Goal: Task Accomplishment & Management: Manage account settings

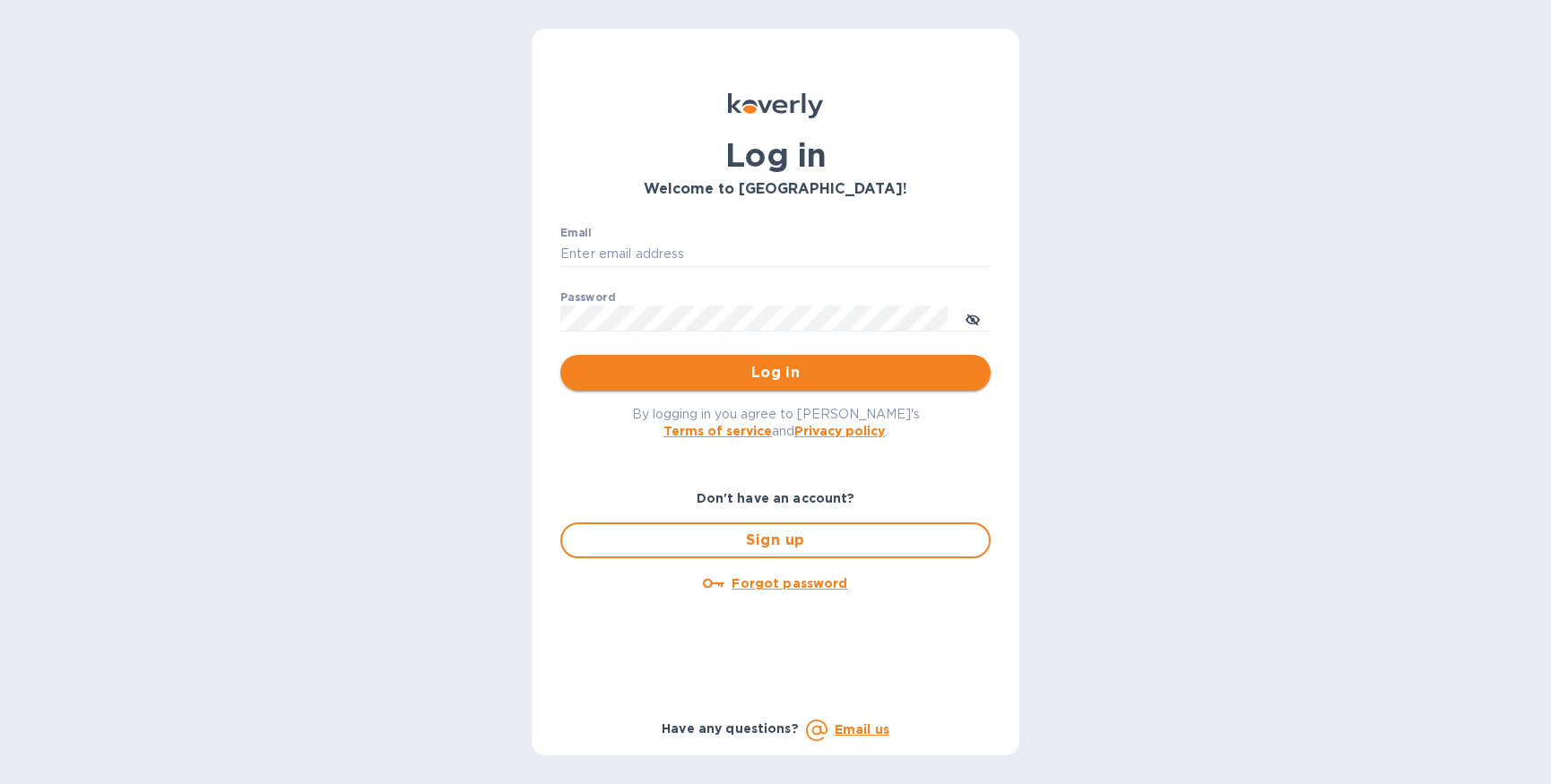
type input "[PERSON_NAME][EMAIL_ADDRESS][DOMAIN_NAME]"
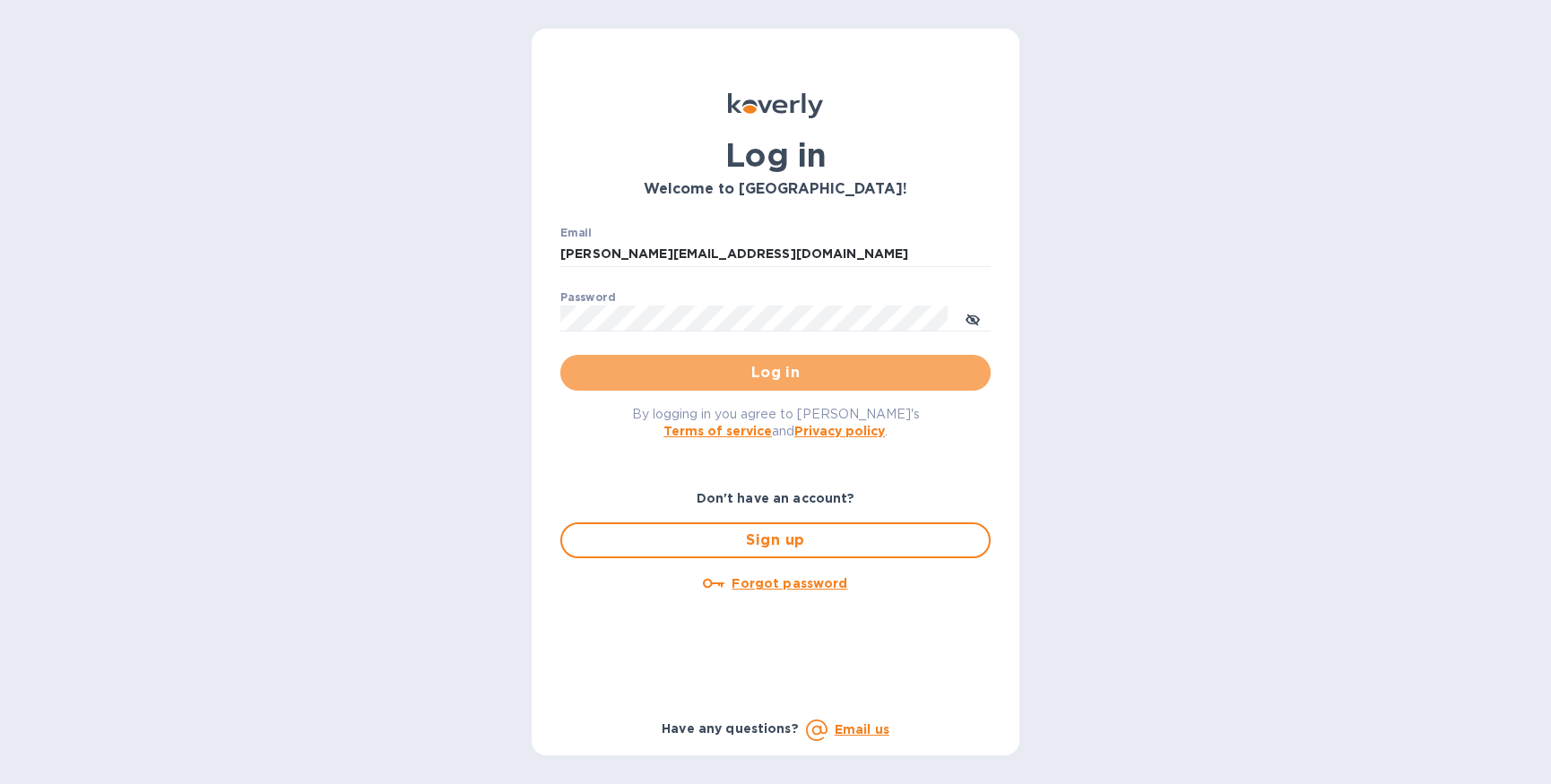
drag, startPoint x: 790, startPoint y: 366, endPoint x: 791, endPoint y: 355, distance: 11.0
click at [790, 365] on span "Log in" at bounding box center [776, 373] width 402 height 22
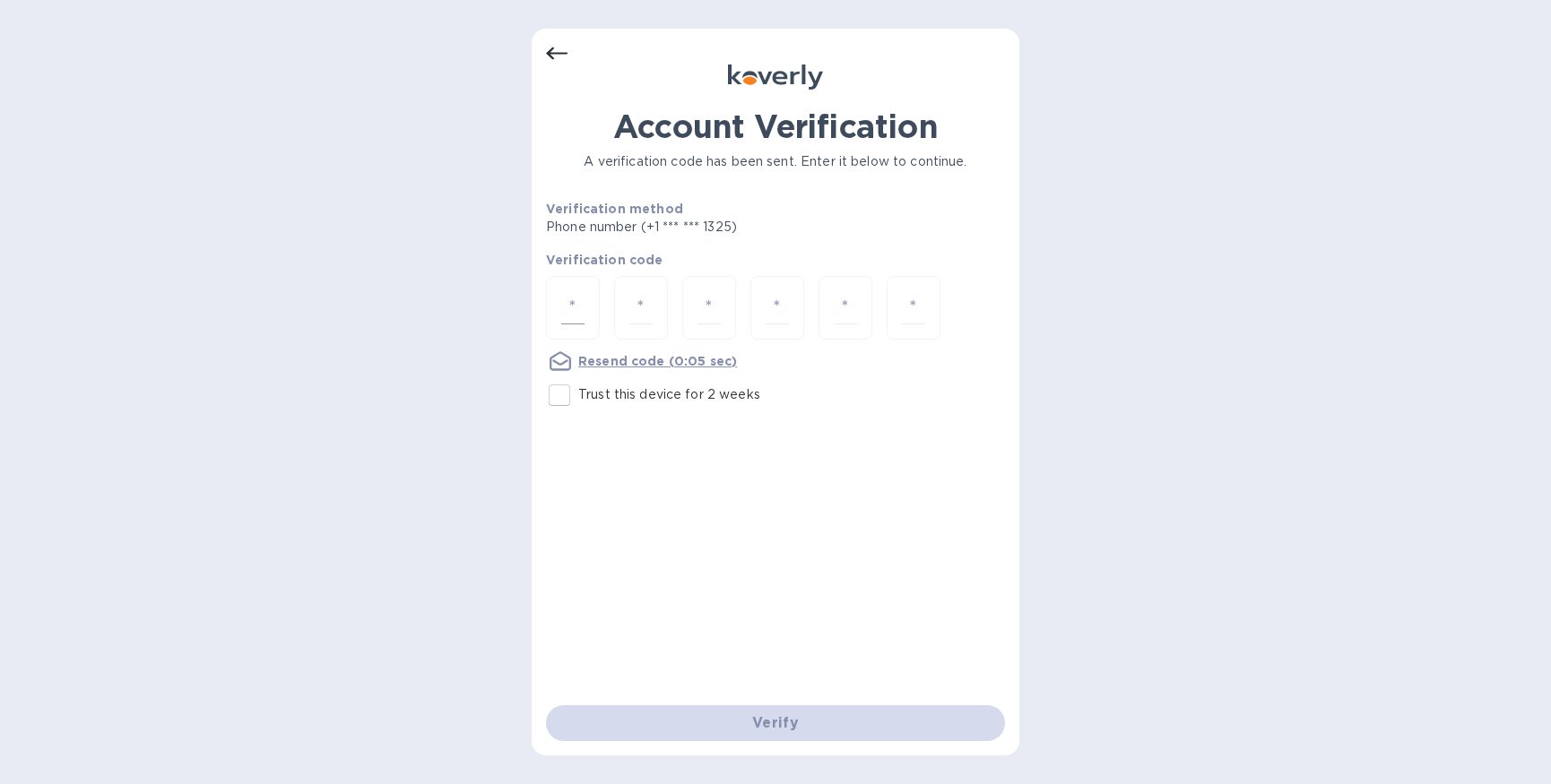
type input "1"
click at [578, 320] on input "1" at bounding box center [573, 307] width 23 height 33
type input "6"
type input "3"
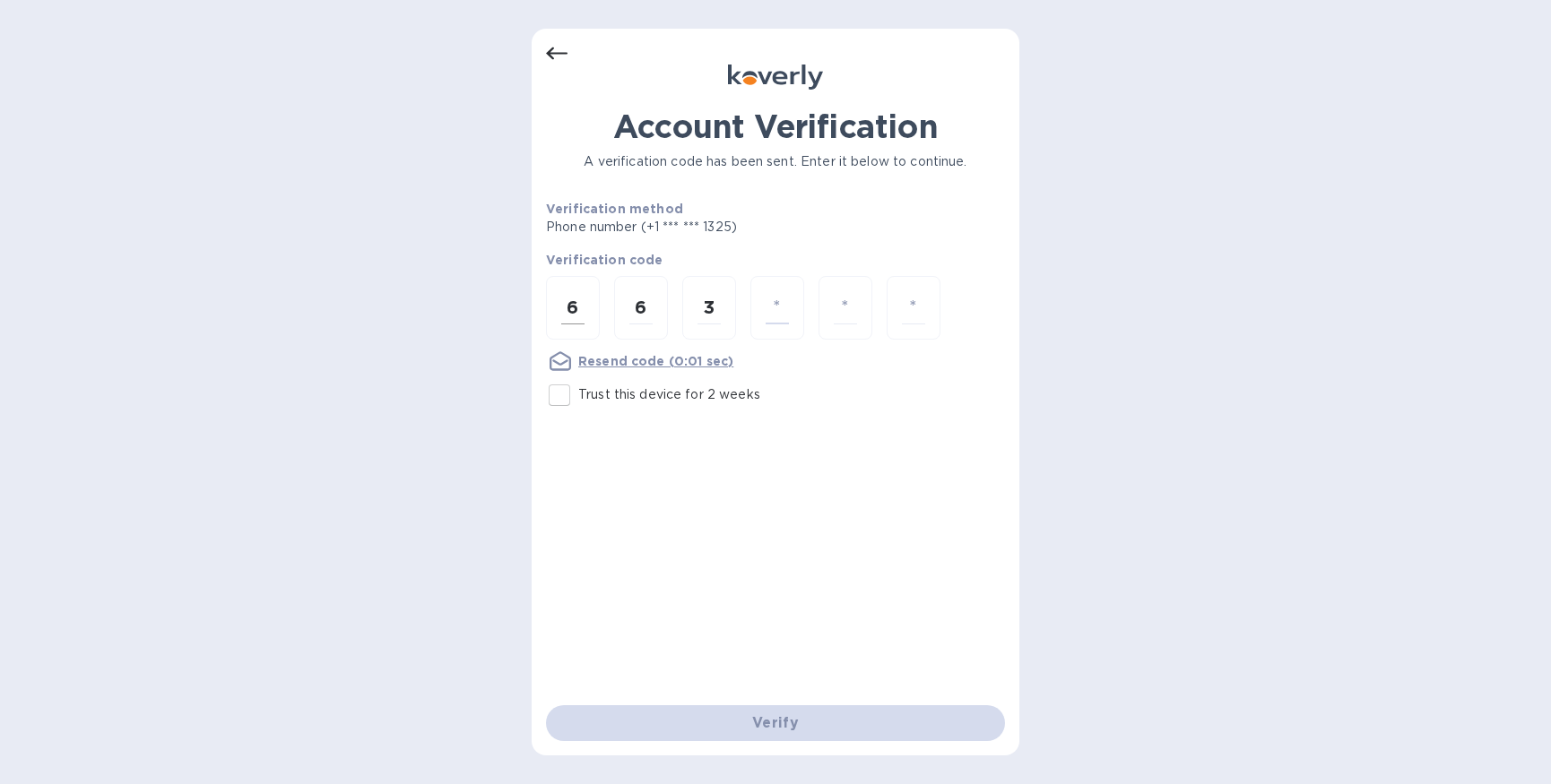
type input "2"
click at [564, 394] on input "Trust this device for 2 weeks" at bounding box center [560, 395] width 38 height 38
checkbox input "true"
click at [593, 301] on div "6" at bounding box center [573, 308] width 54 height 64
type input "6"
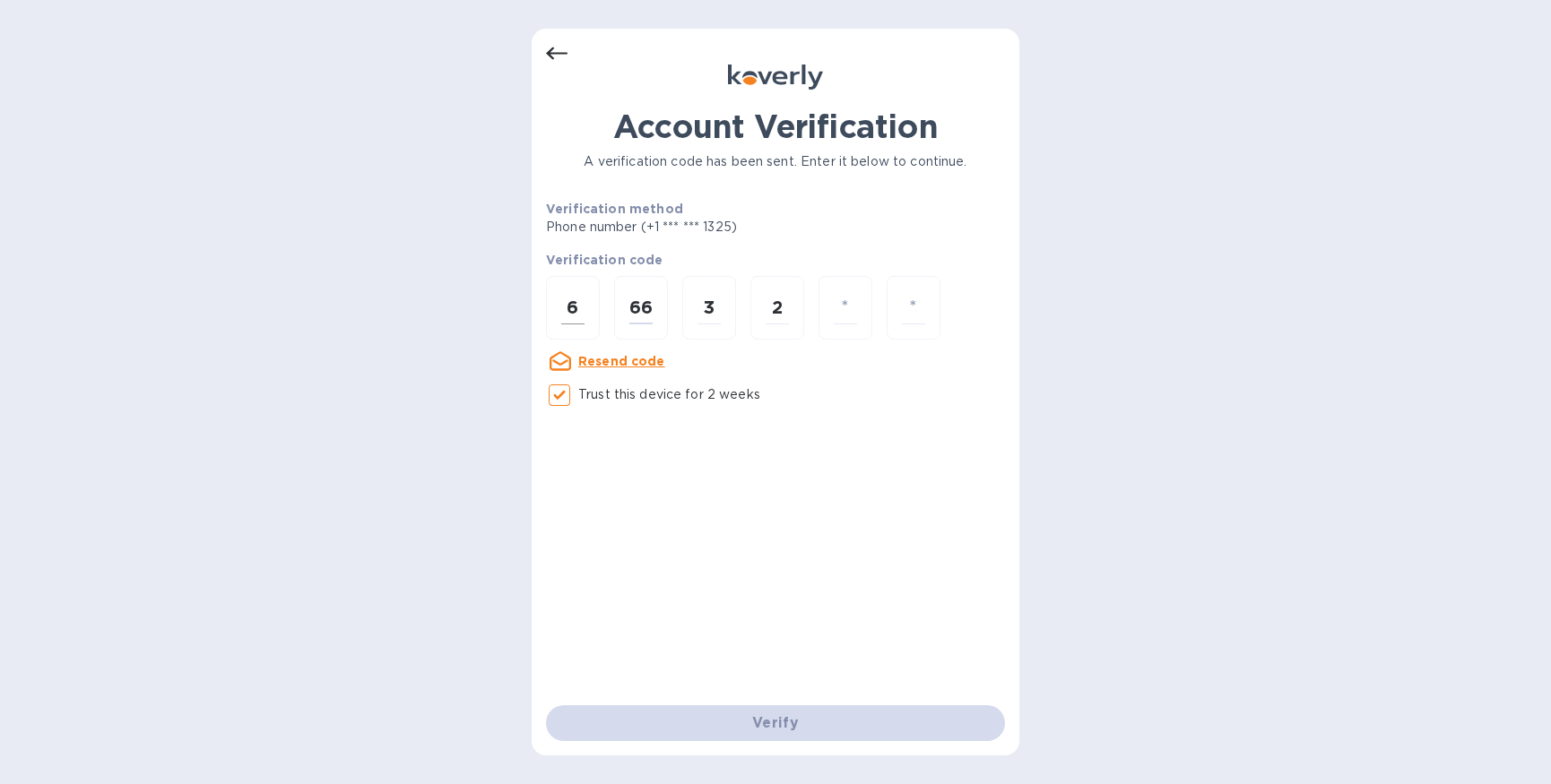
type input "6"
type input "3"
type input "2"
type input "3"
type input "5"
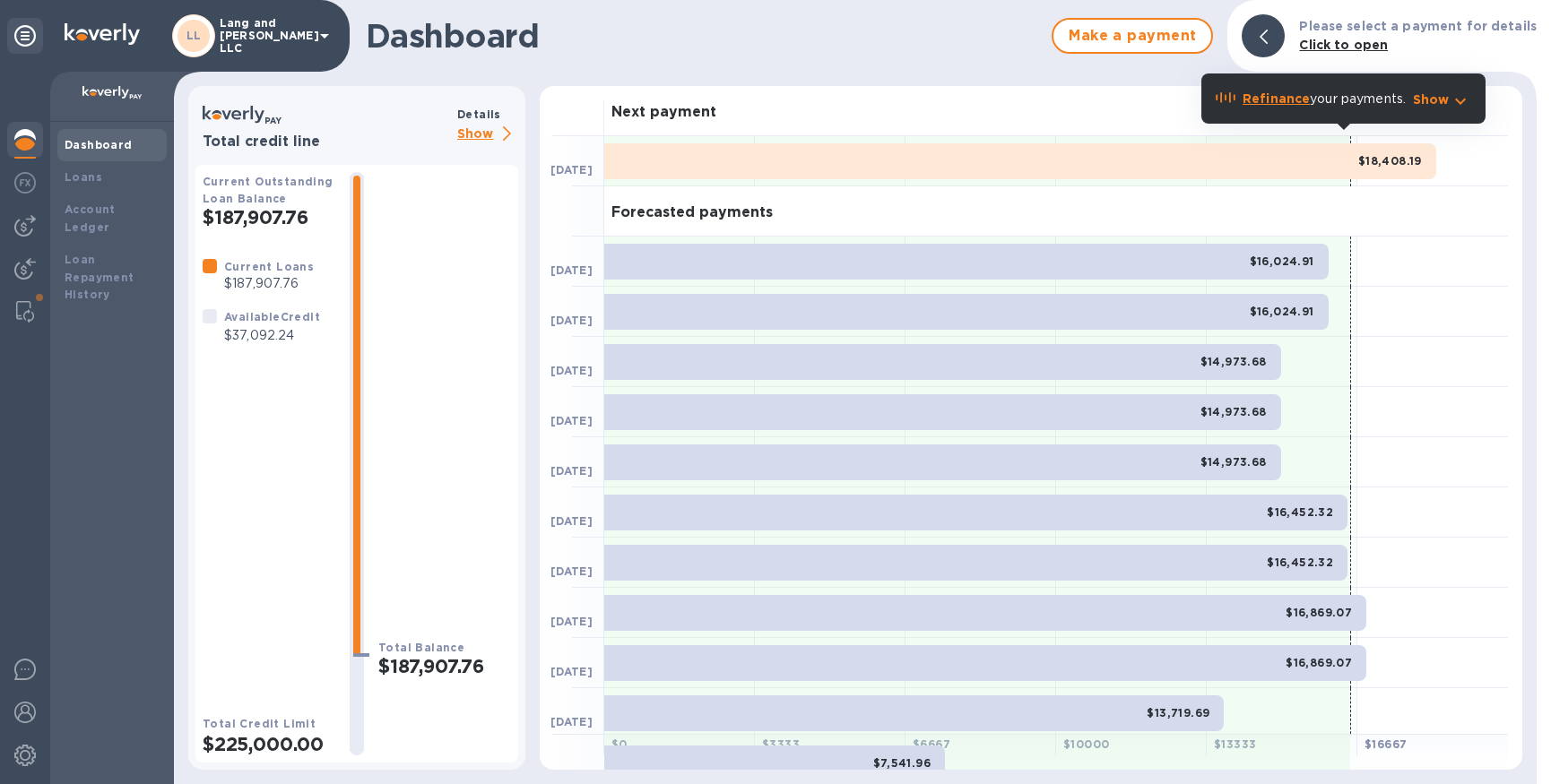
click at [32, 137] on img at bounding box center [25, 140] width 22 height 22
click at [105, 181] on div "Loans" at bounding box center [112, 178] width 95 height 18
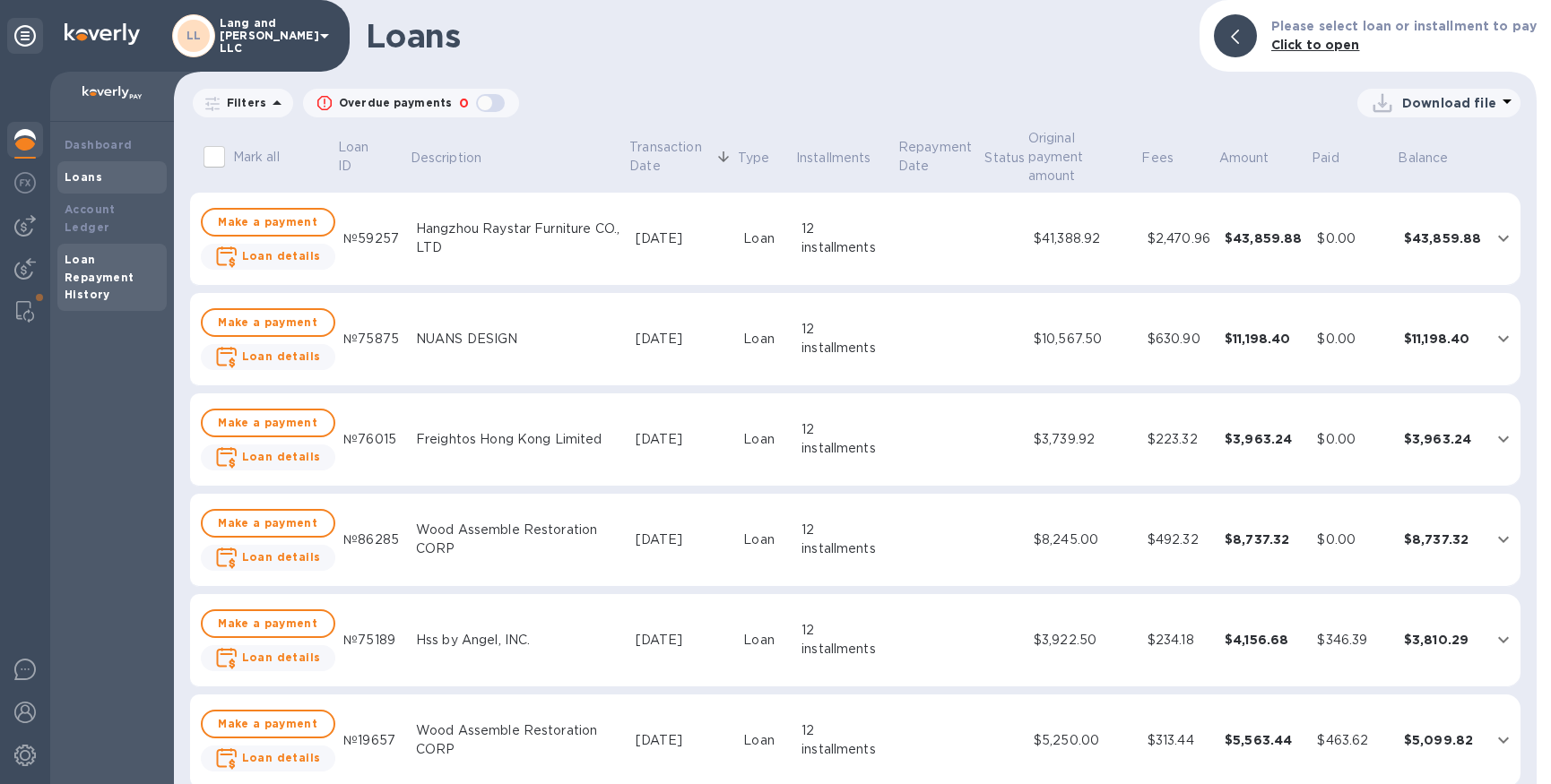
click at [98, 251] on div "Loan Repayment History" at bounding box center [112, 278] width 95 height 54
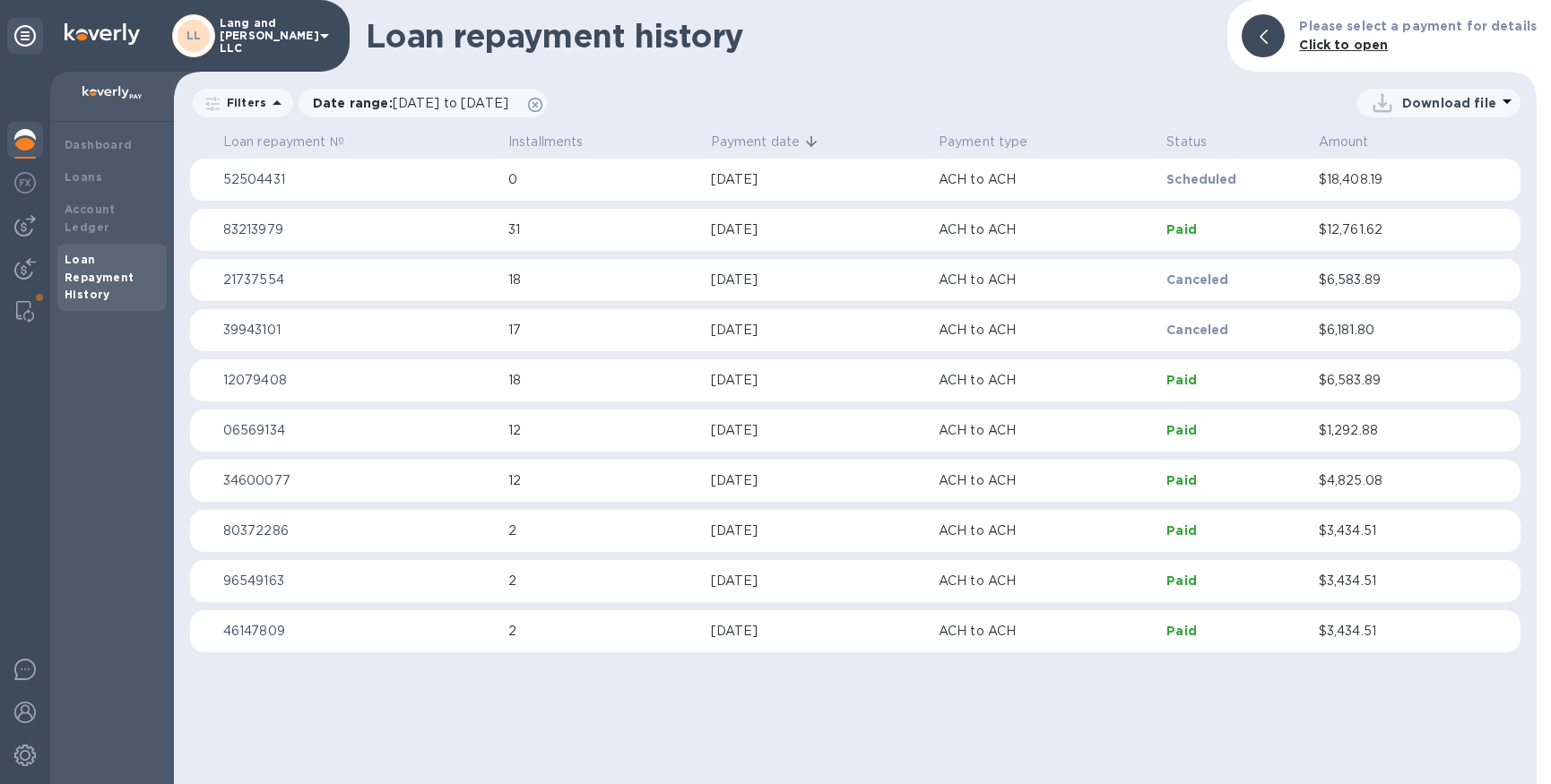
click at [1423, 101] on p "Download file" at bounding box center [1450, 103] width 94 height 18
drag, startPoint x: 114, startPoint y: 210, endPoint x: 101, endPoint y: 208, distance: 13.2
click at [113, 210] on div at bounding box center [776, 392] width 1551 height 784
click at [101, 208] on b "Account Ledger" at bounding box center [89, 219] width 51 height 32
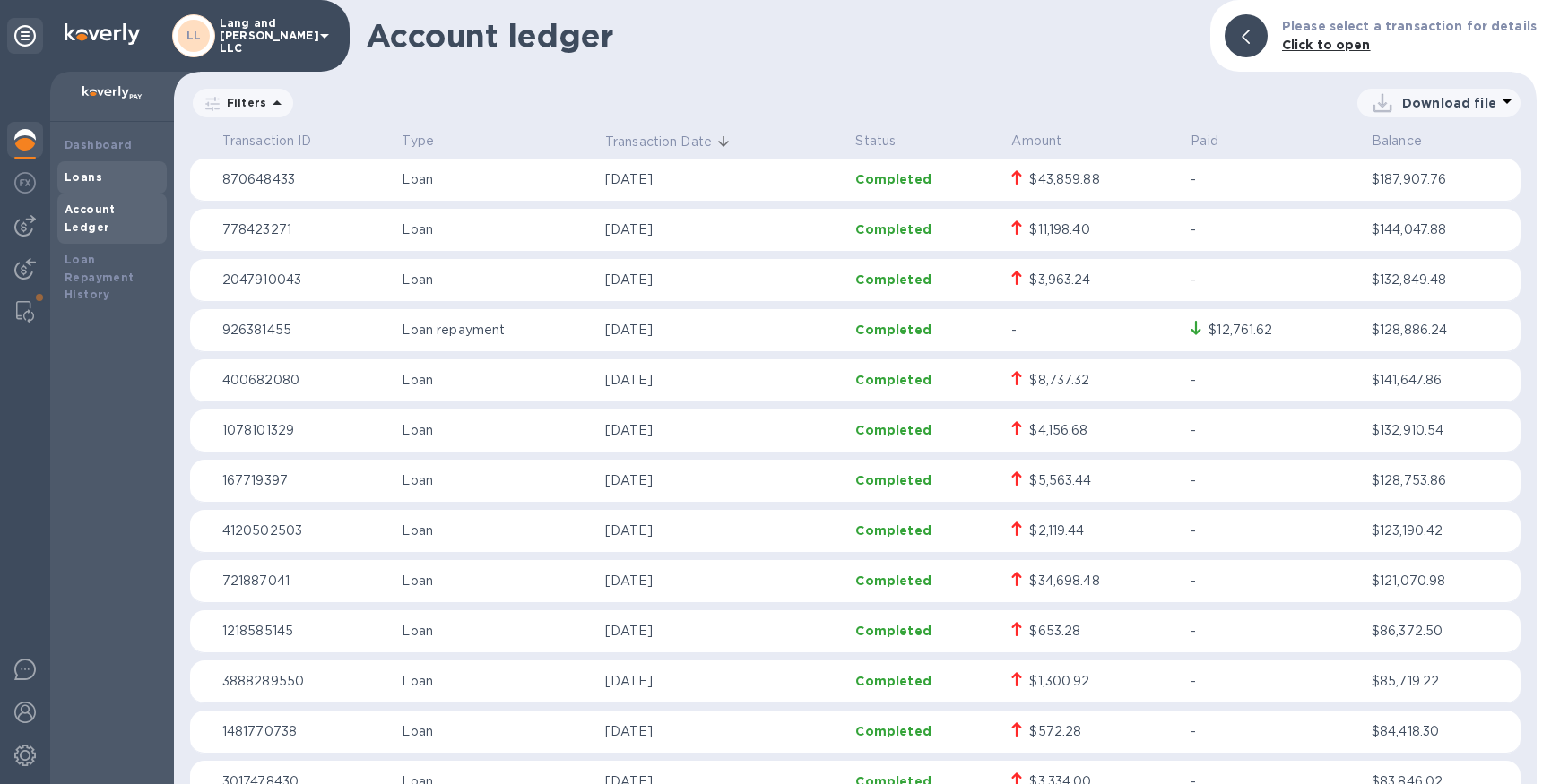
click at [88, 175] on b "Loans" at bounding box center [84, 177] width 38 height 14
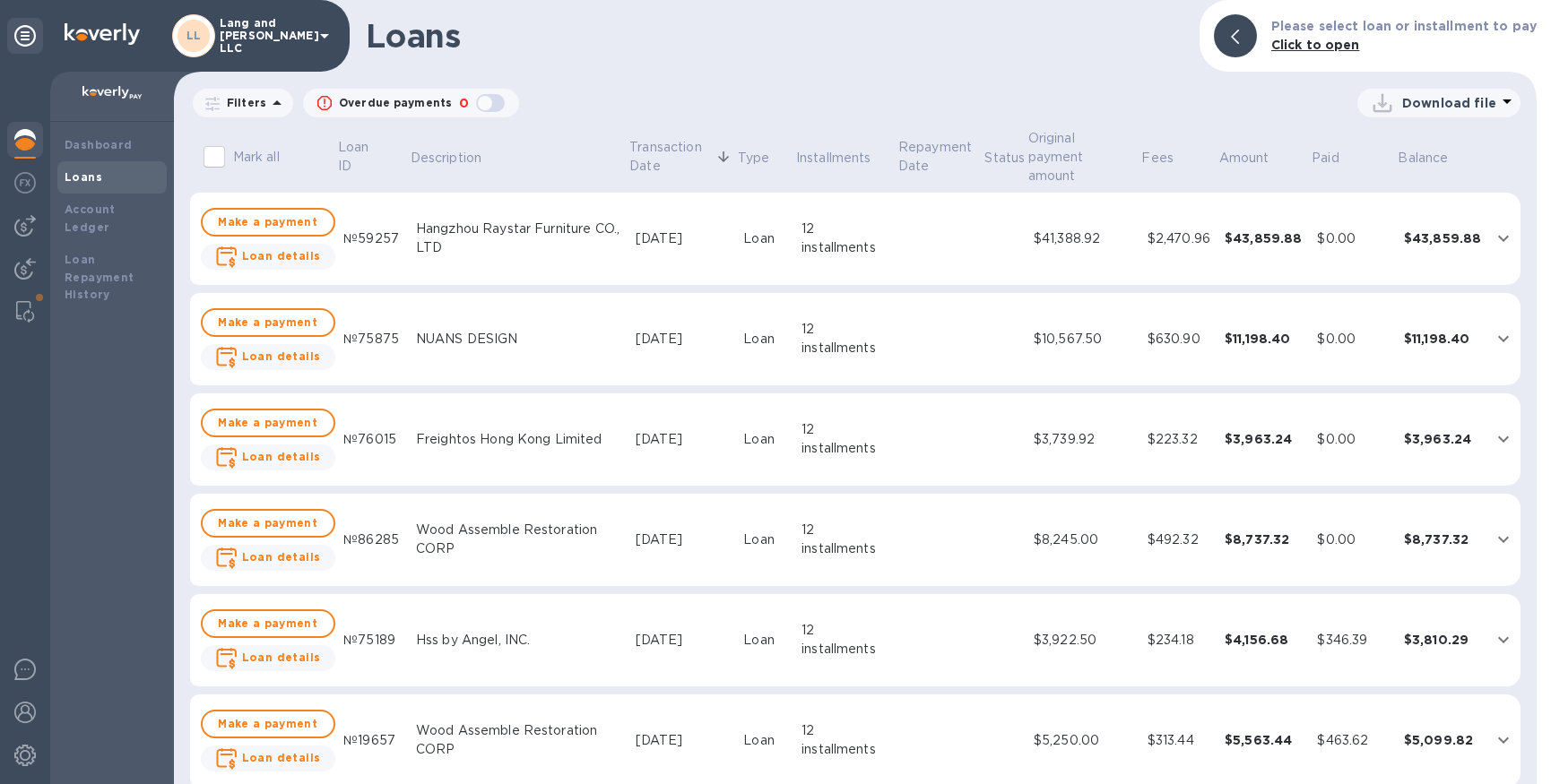
click at [1430, 95] on p "Download file" at bounding box center [1450, 103] width 94 height 18
click at [1403, 147] on li "XLSX file" at bounding box center [1440, 146] width 122 height 51
click at [105, 208] on b "Account Ledger" at bounding box center [89, 219] width 51 height 32
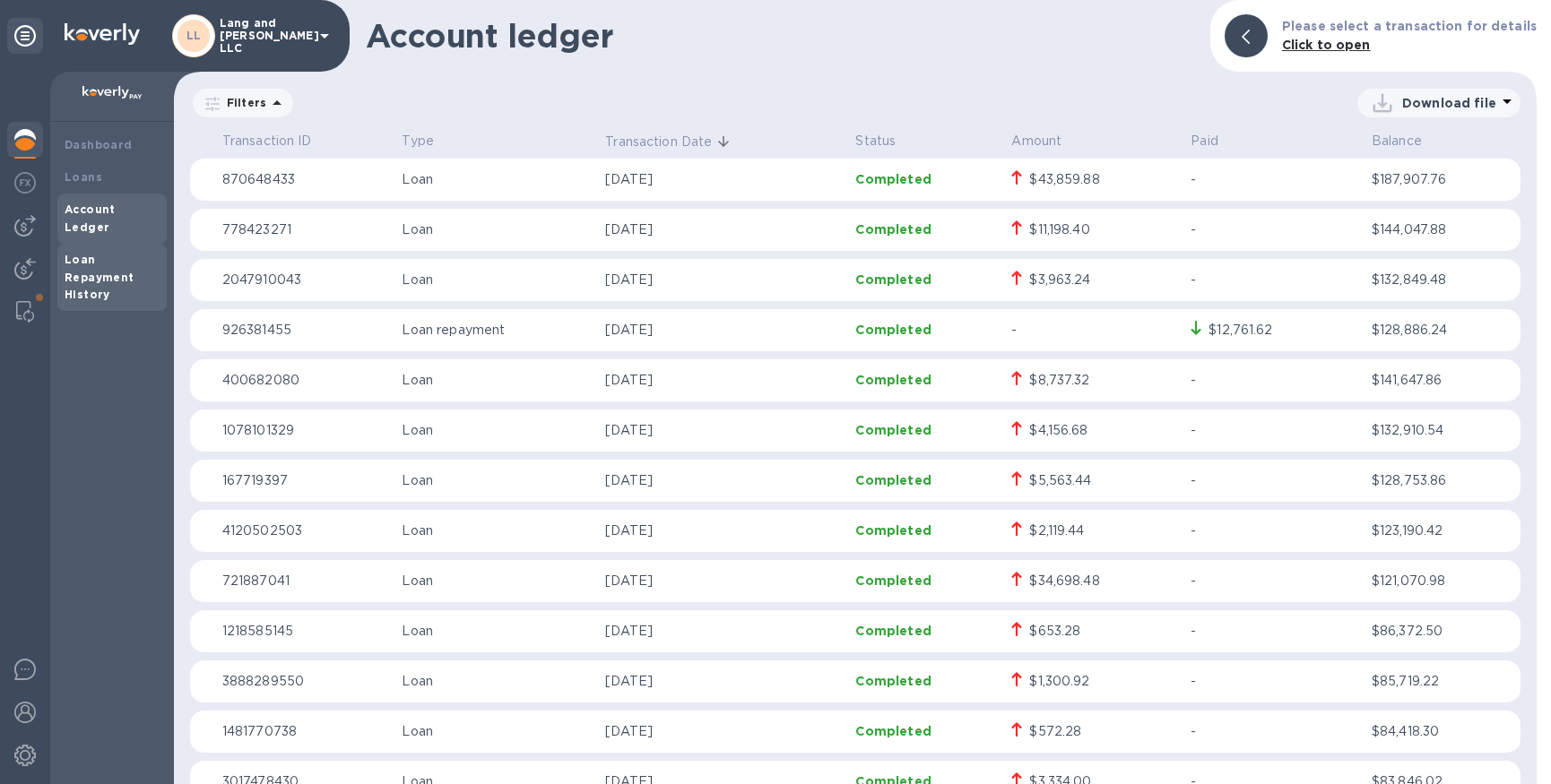
click at [93, 260] on b "Loan Repayment History" at bounding box center [99, 277] width 70 height 50
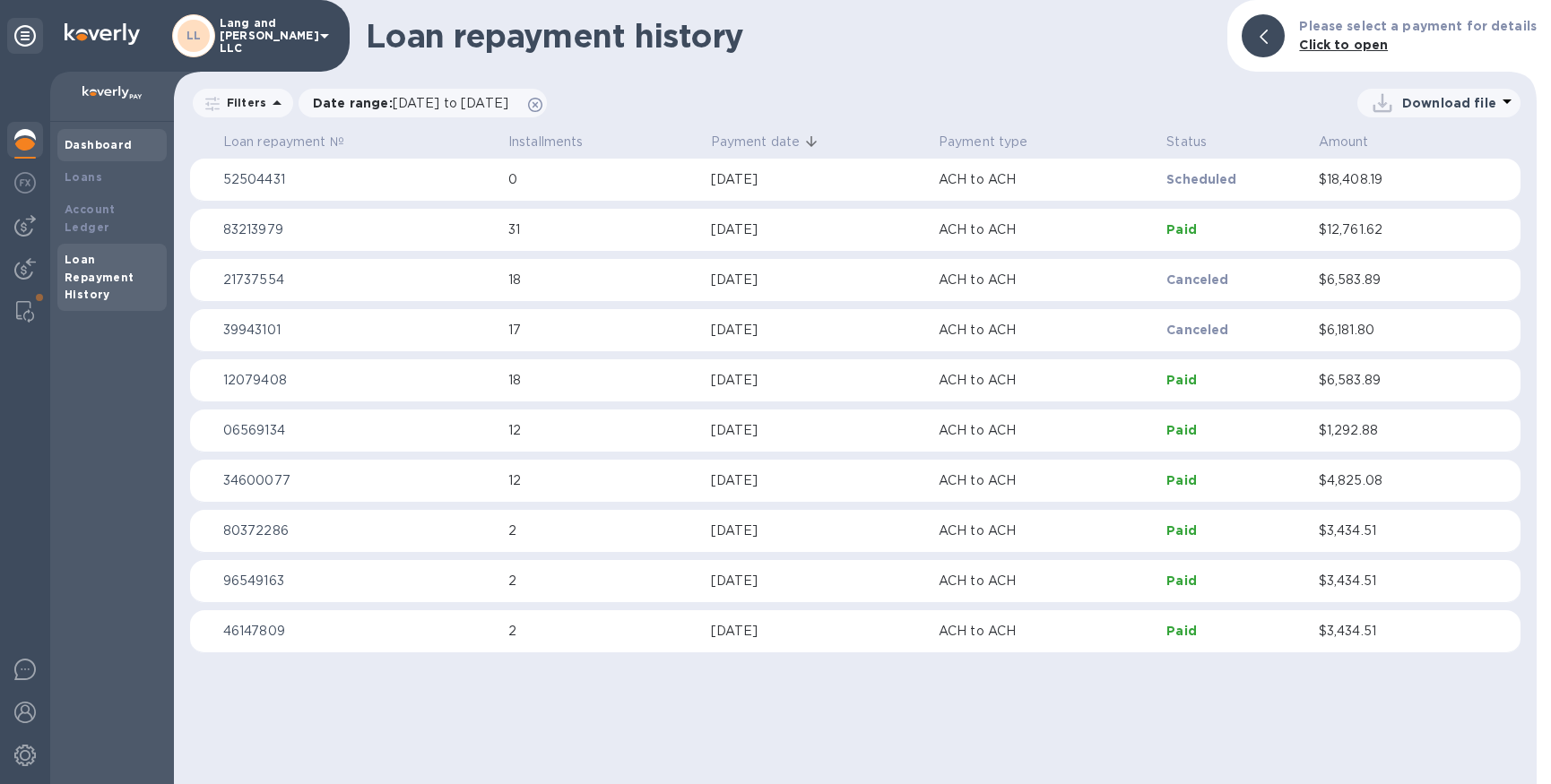
click at [95, 142] on b "Dashboard" at bounding box center [98, 145] width 69 height 14
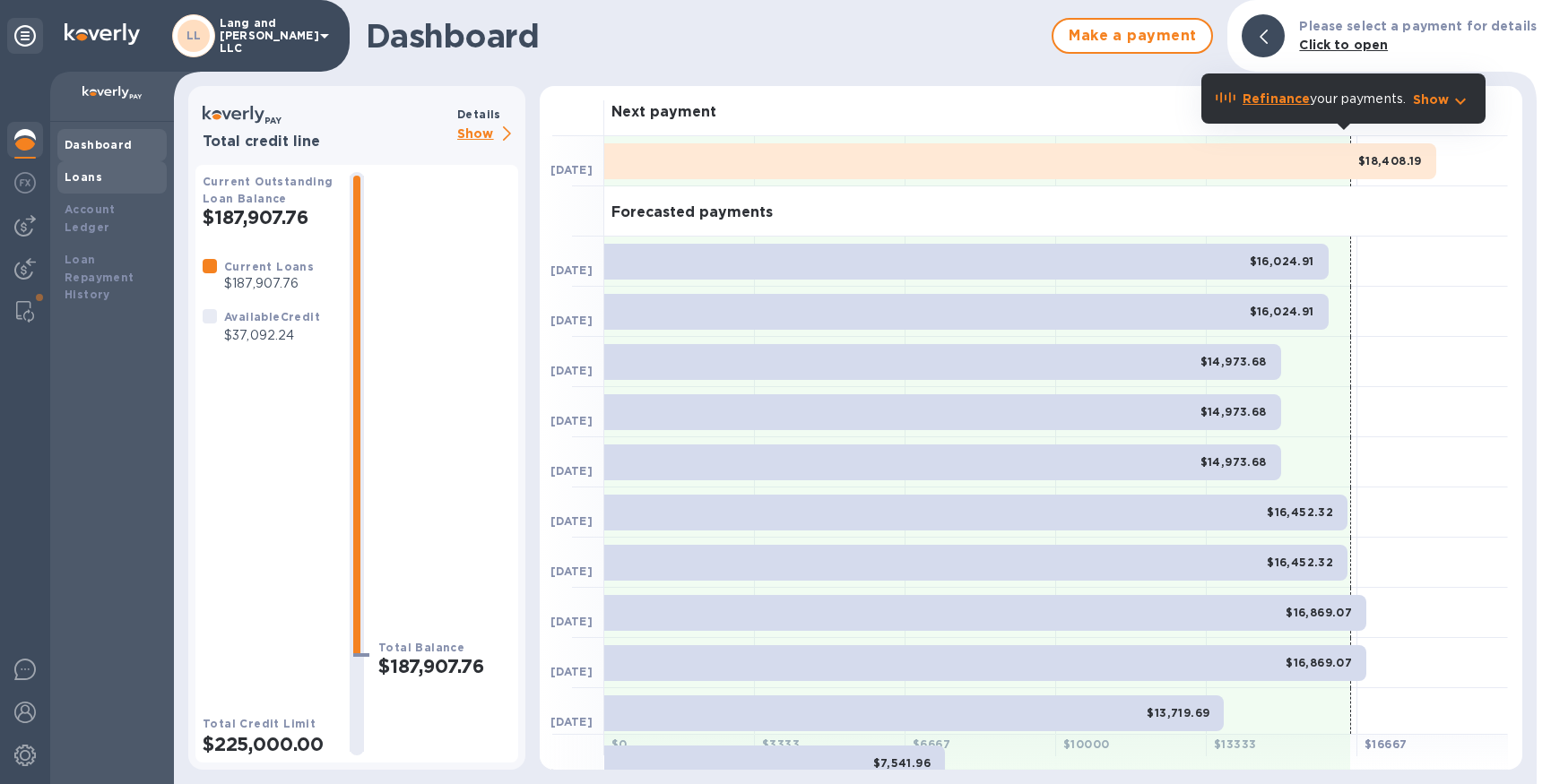
click at [88, 172] on b "Loans" at bounding box center [84, 177] width 38 height 14
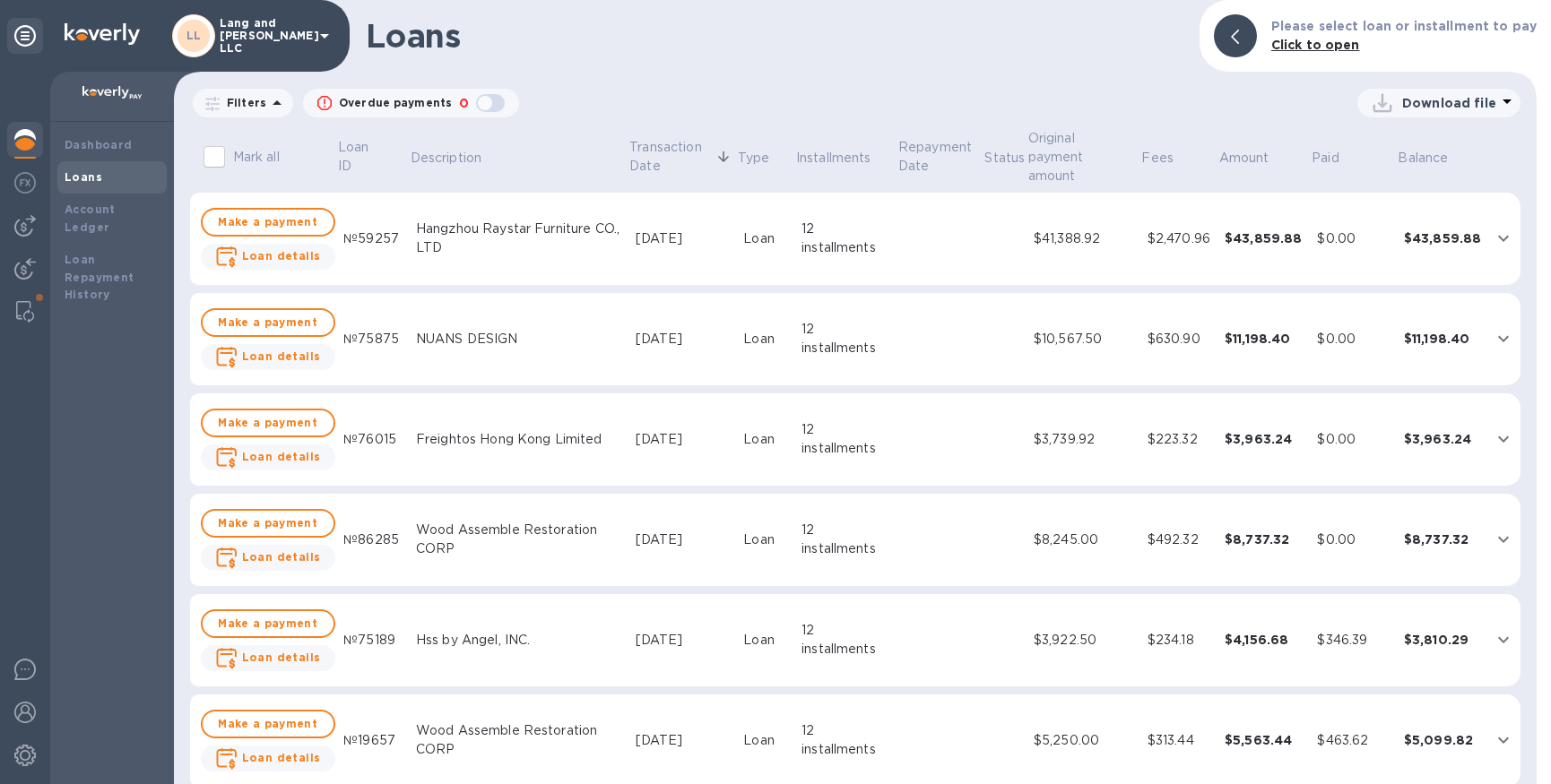
click at [1440, 108] on p "Download file" at bounding box center [1450, 103] width 94 height 18
click at [1415, 141] on li "XLSX file" at bounding box center [1440, 146] width 122 height 51
